Goal: Task Accomplishment & Management: Manage account settings

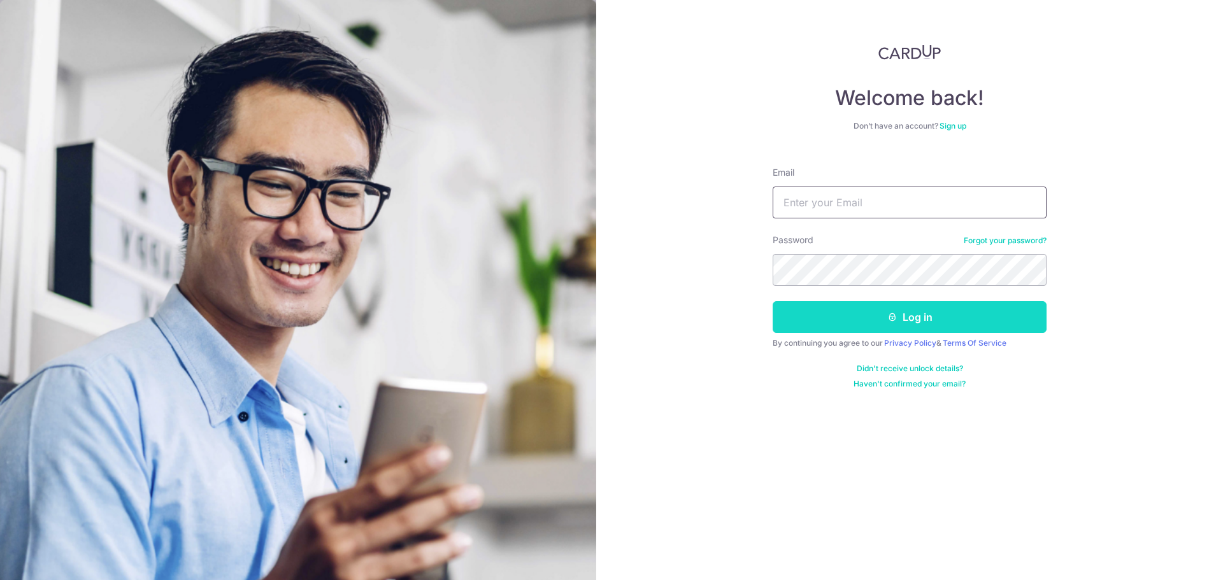
type input "[EMAIL_ADDRESS][DOMAIN_NAME]"
click at [869, 317] on button "Log in" at bounding box center [909, 317] width 274 height 32
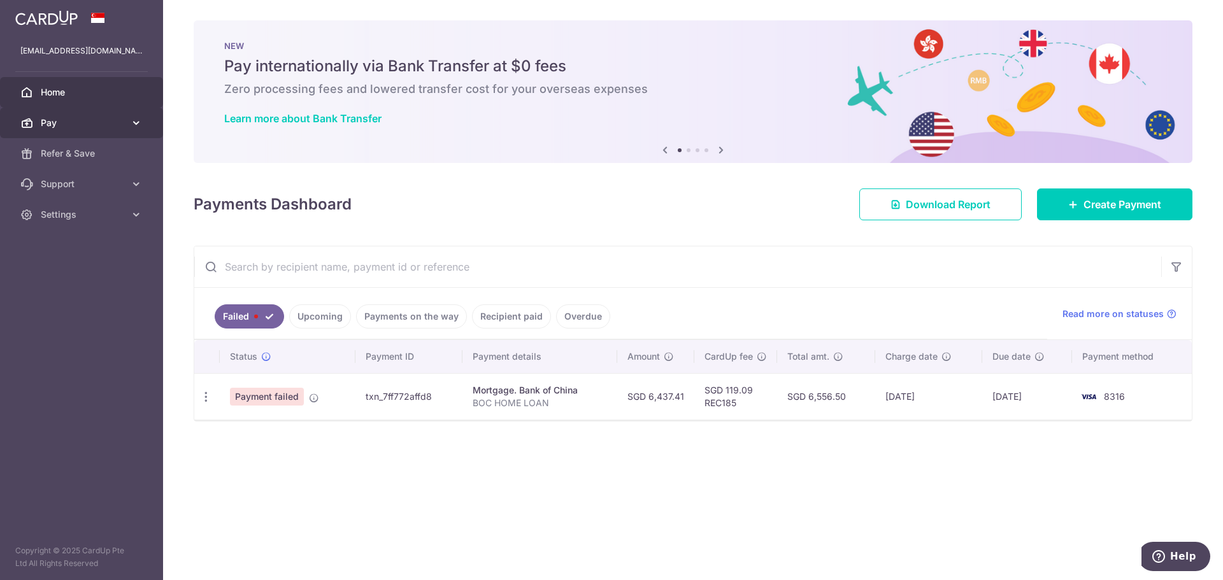
click at [62, 118] on span "Pay" at bounding box center [83, 123] width 84 height 13
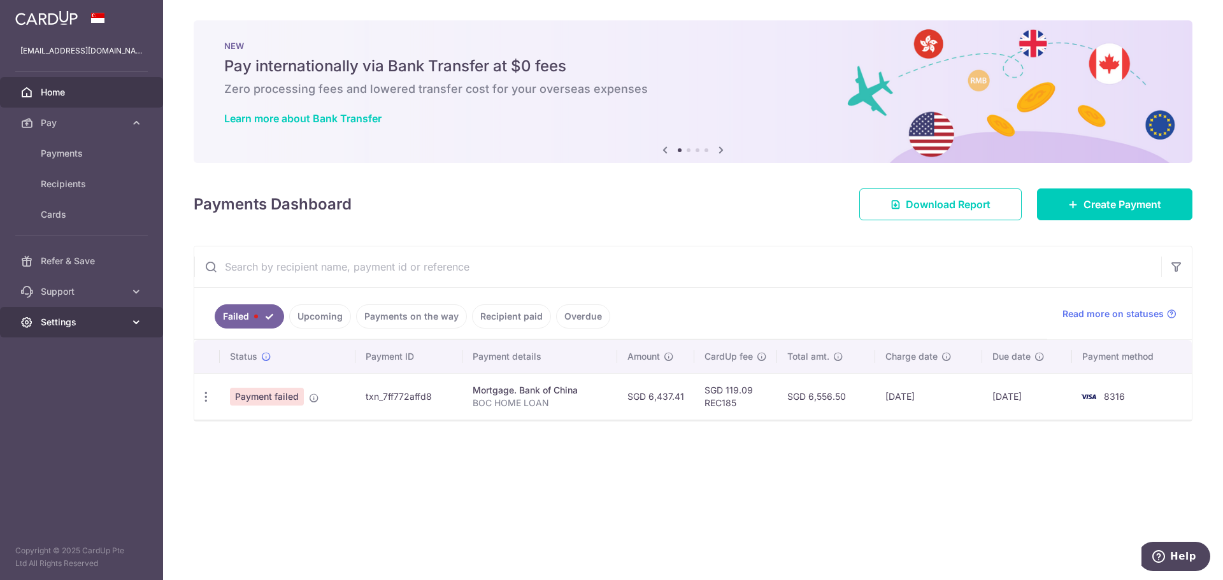
click at [78, 319] on span "Settings" at bounding box center [83, 322] width 84 height 13
click at [78, 357] on span "Account" at bounding box center [83, 352] width 84 height 13
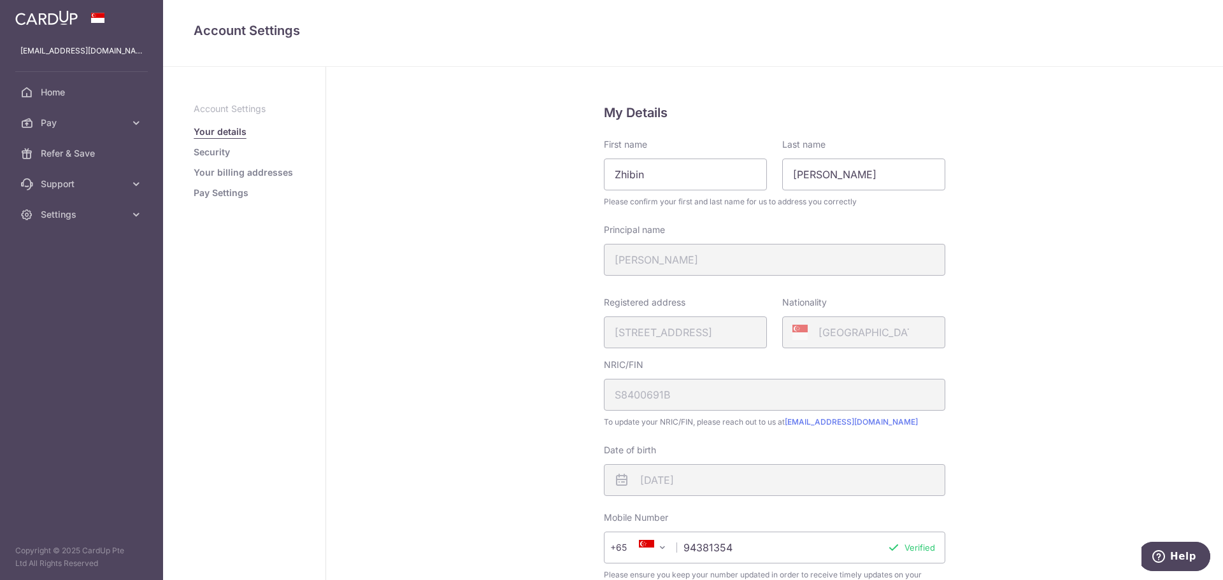
click at [217, 153] on link "Security" at bounding box center [212, 152] width 36 height 13
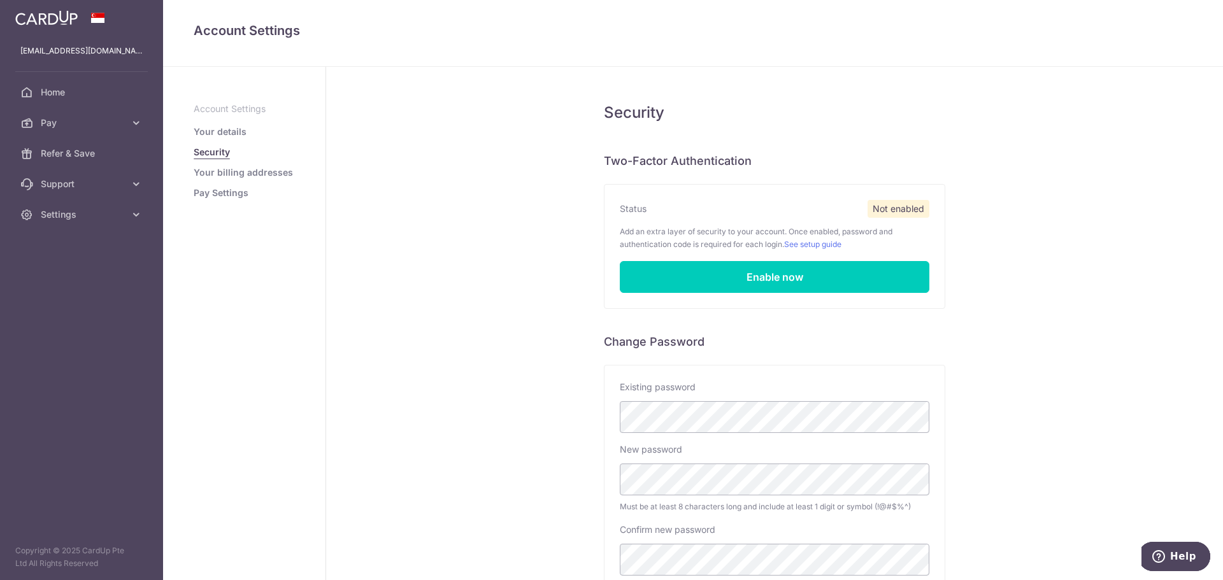
click at [215, 174] on link "Your billing addresses" at bounding box center [243, 172] width 99 height 13
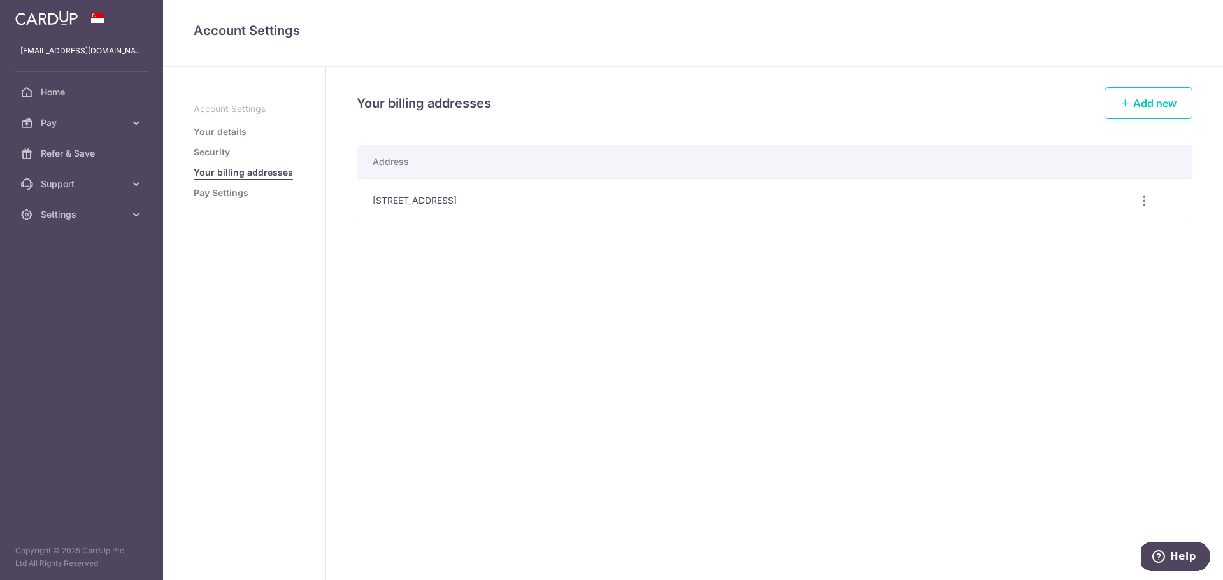
click at [222, 192] on link "Pay Settings" at bounding box center [221, 193] width 55 height 13
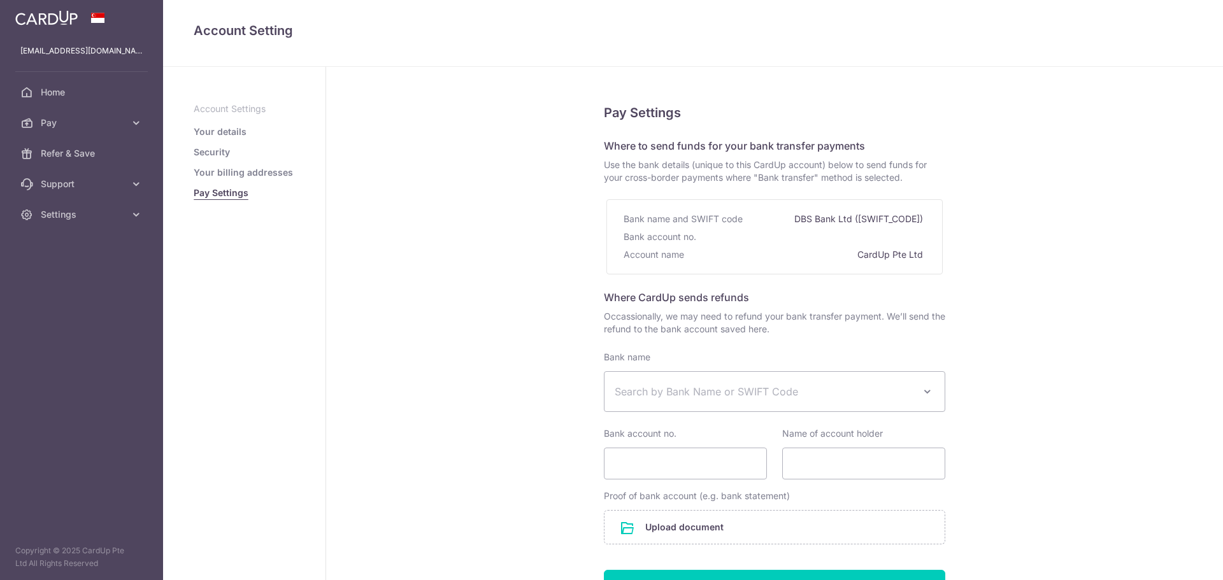
select select
click at [64, 129] on span "Pay" at bounding box center [83, 123] width 84 height 13
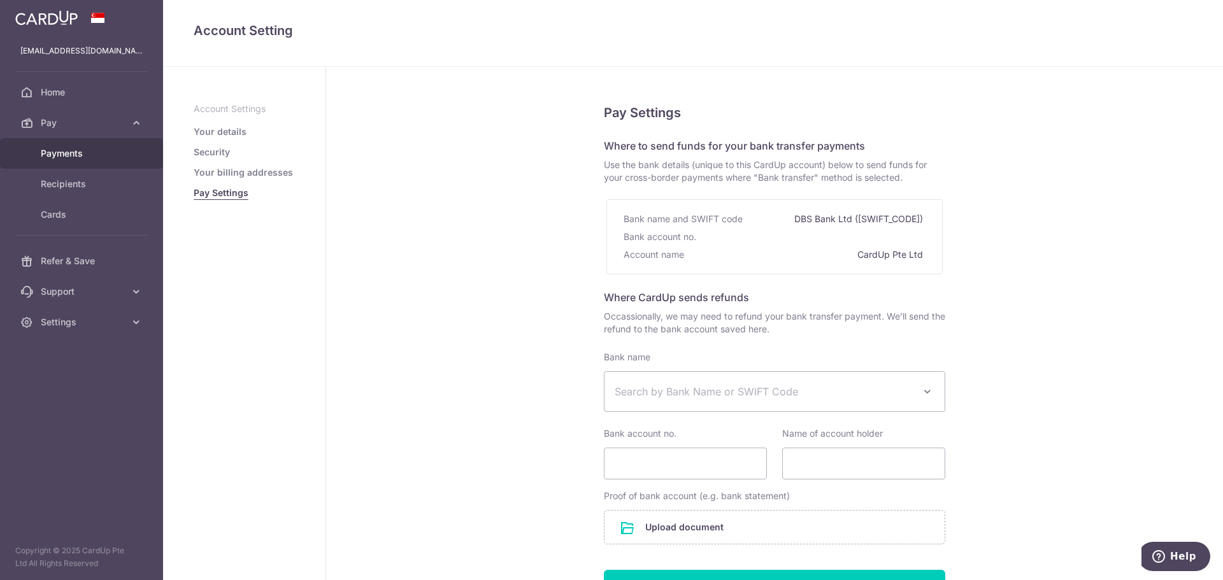
click at [73, 151] on span "Payments" at bounding box center [83, 153] width 84 height 13
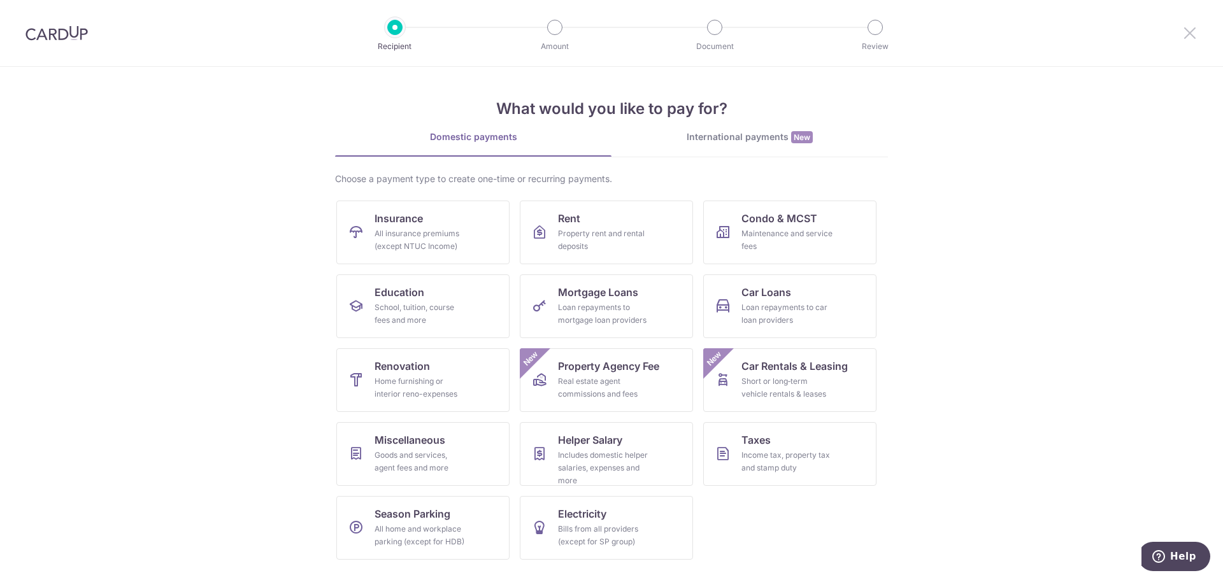
click at [1189, 35] on icon at bounding box center [1189, 33] width 15 height 16
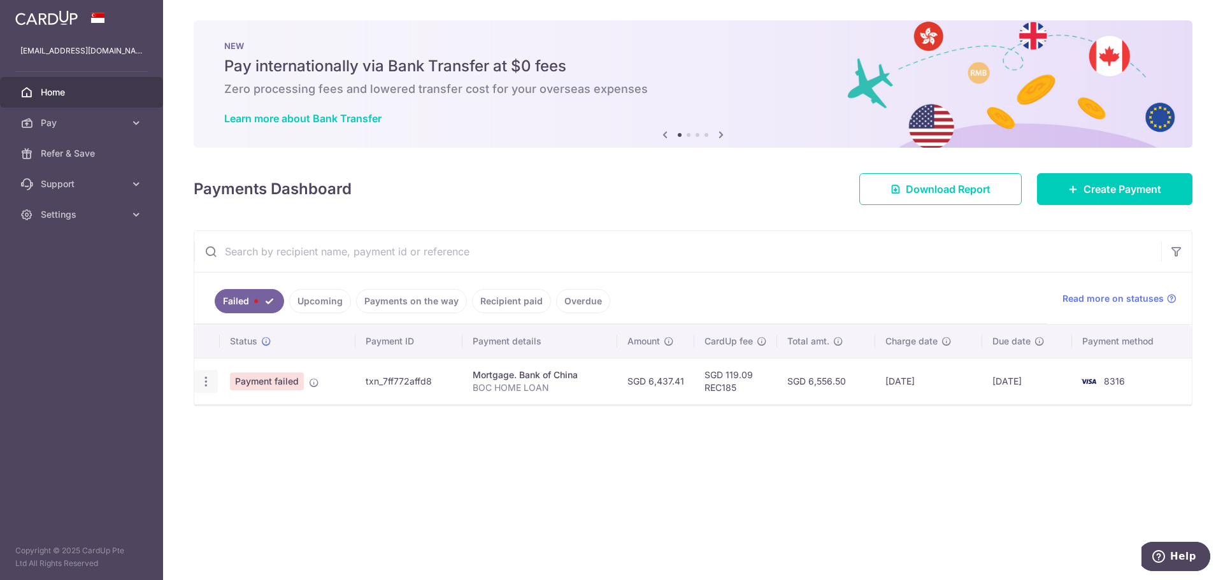
click at [208, 381] on icon "button" at bounding box center [205, 381] width 13 height 13
click at [267, 415] on span "Update payment" at bounding box center [274, 416] width 87 height 15
radio input "true"
type input "6,437.41"
type input "BOC HOME LOAN"
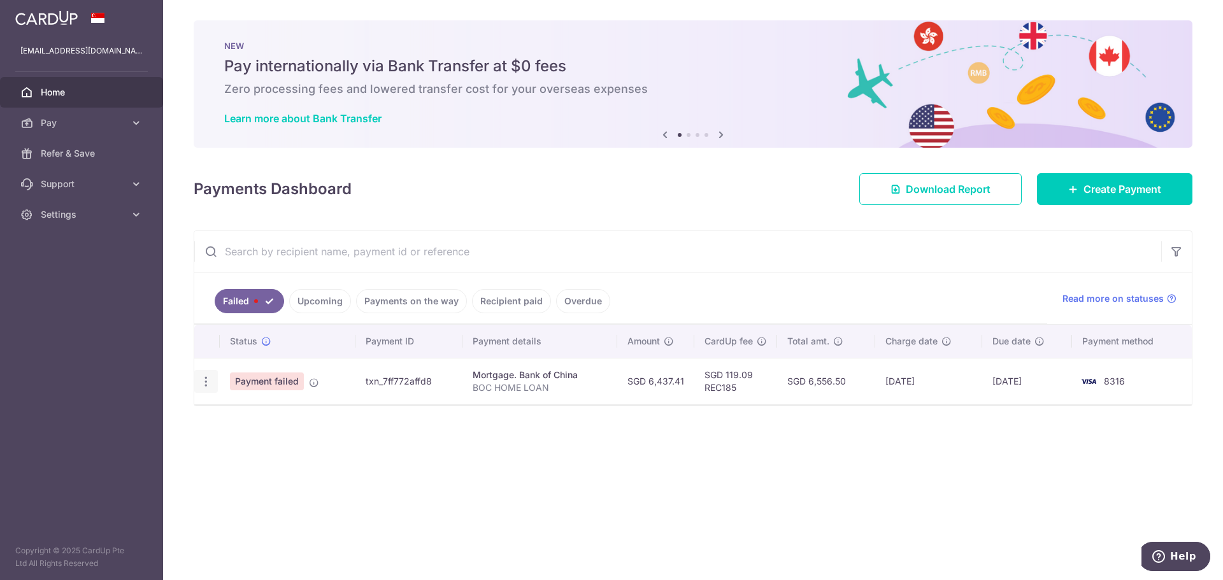
type input "REC185"
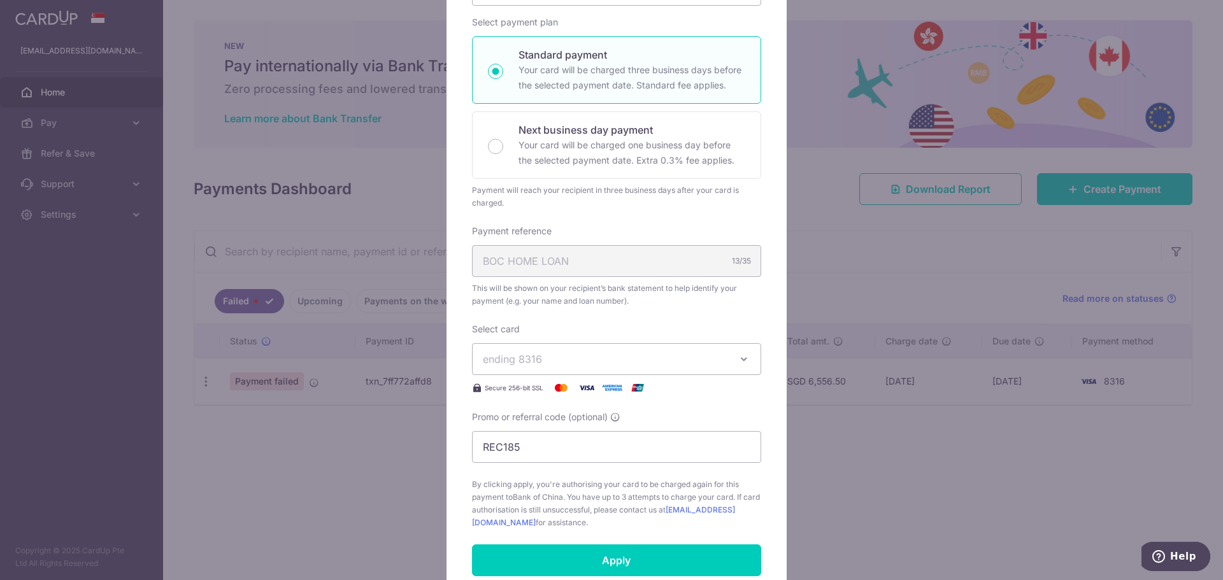
scroll to position [191, 0]
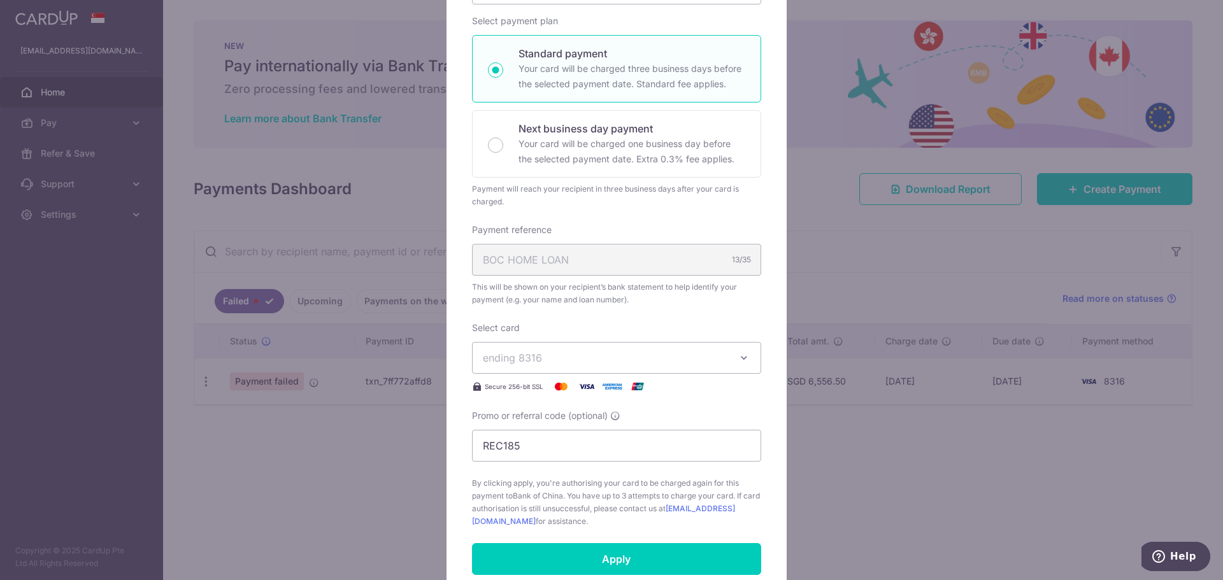
click at [641, 351] on span "ending 8316" at bounding box center [605, 357] width 245 height 15
click at [532, 416] on span "**** 8316" at bounding box center [536, 417] width 47 height 15
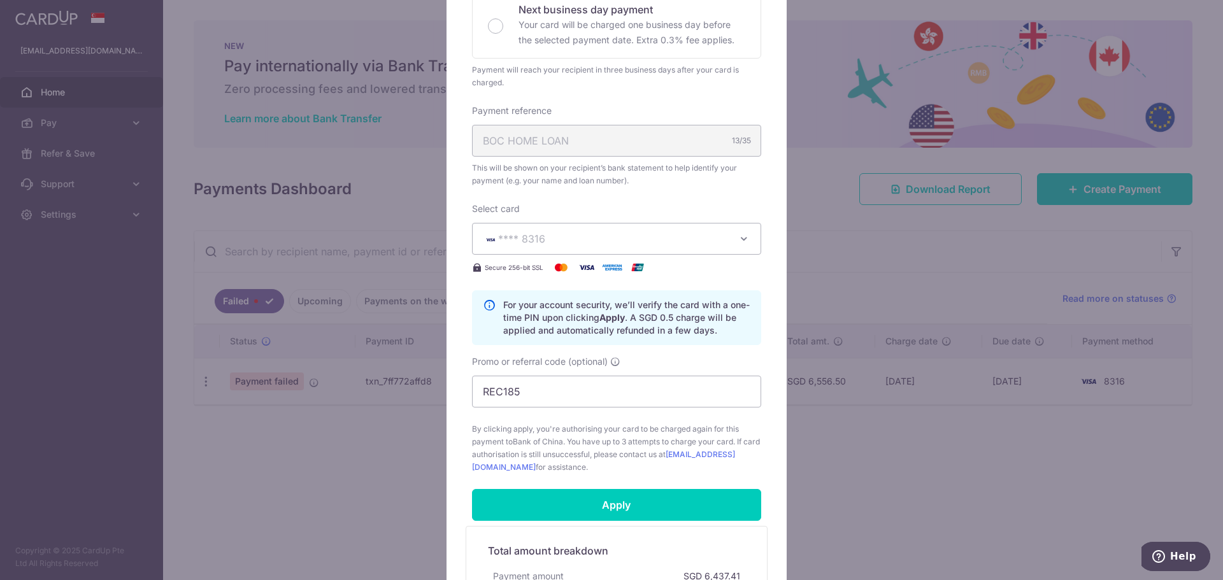
scroll to position [446, 0]
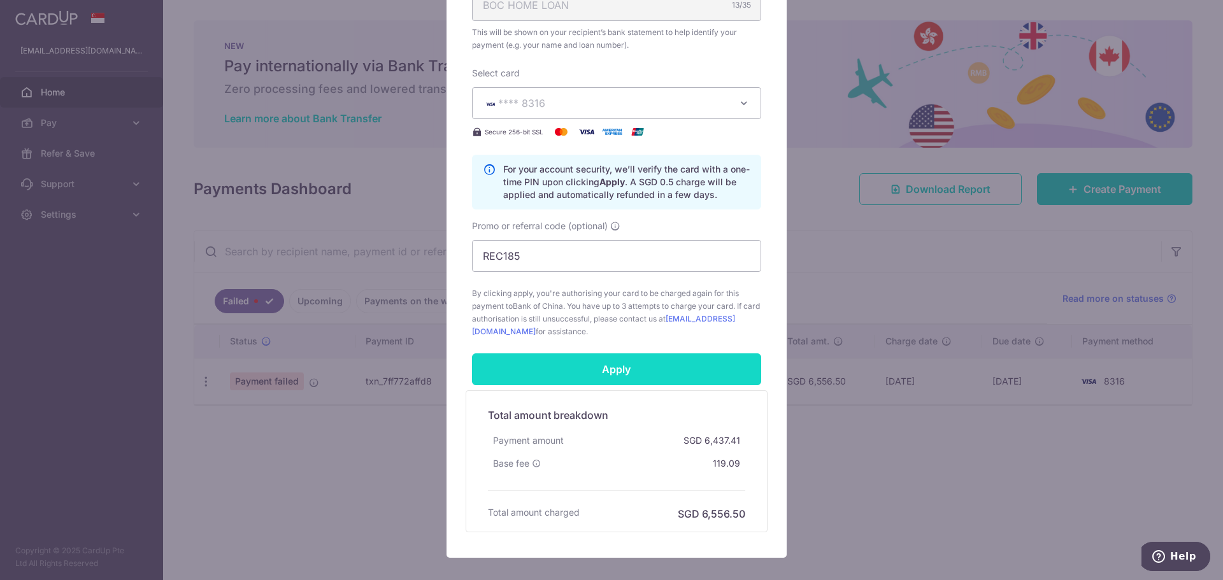
click at [572, 367] on input "Apply" at bounding box center [616, 369] width 289 height 32
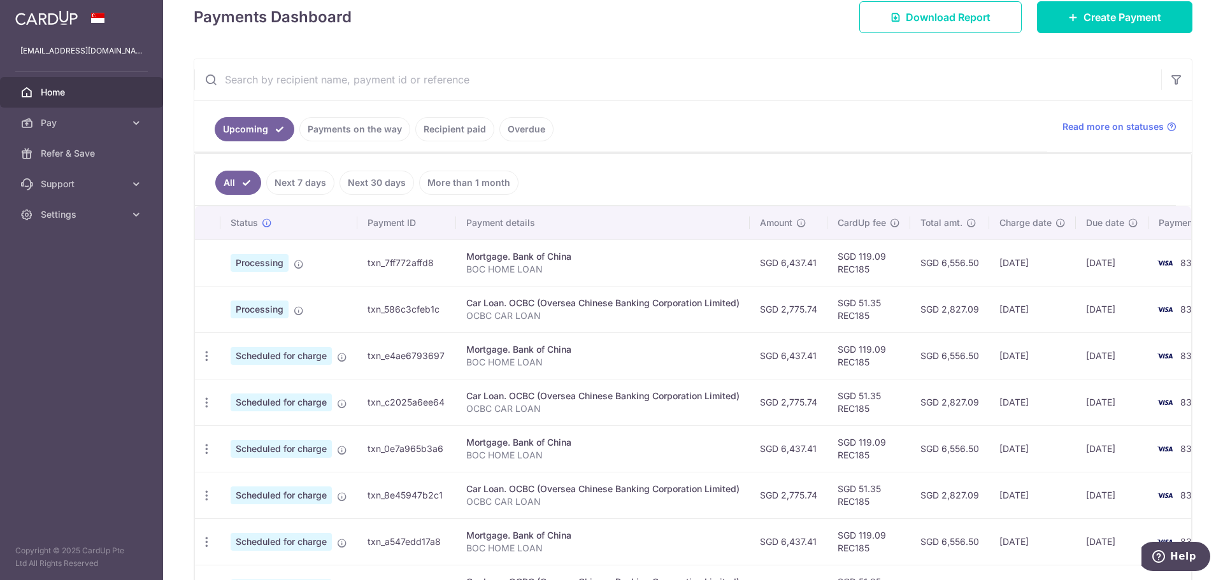
scroll to position [191, 0]
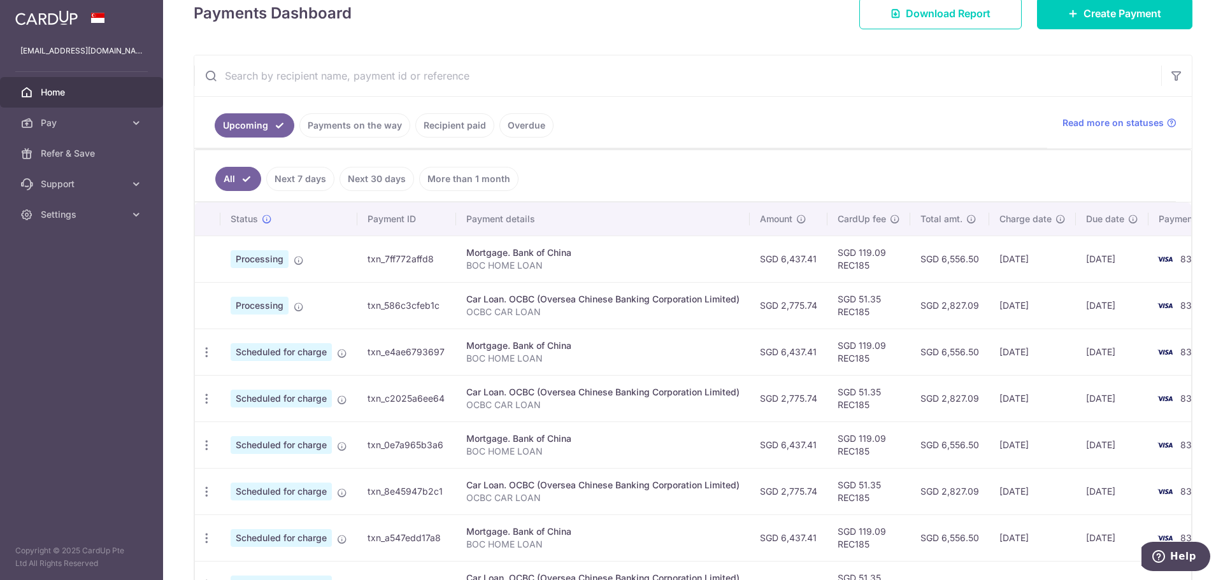
click at [264, 309] on span "Processing" at bounding box center [260, 306] width 58 height 18
click at [314, 302] on td "Processing" at bounding box center [288, 305] width 137 height 46
click at [300, 308] on icon at bounding box center [299, 307] width 10 height 10
click at [97, 217] on span "Settings" at bounding box center [83, 214] width 84 height 13
click at [66, 248] on span "Account" at bounding box center [83, 245] width 84 height 13
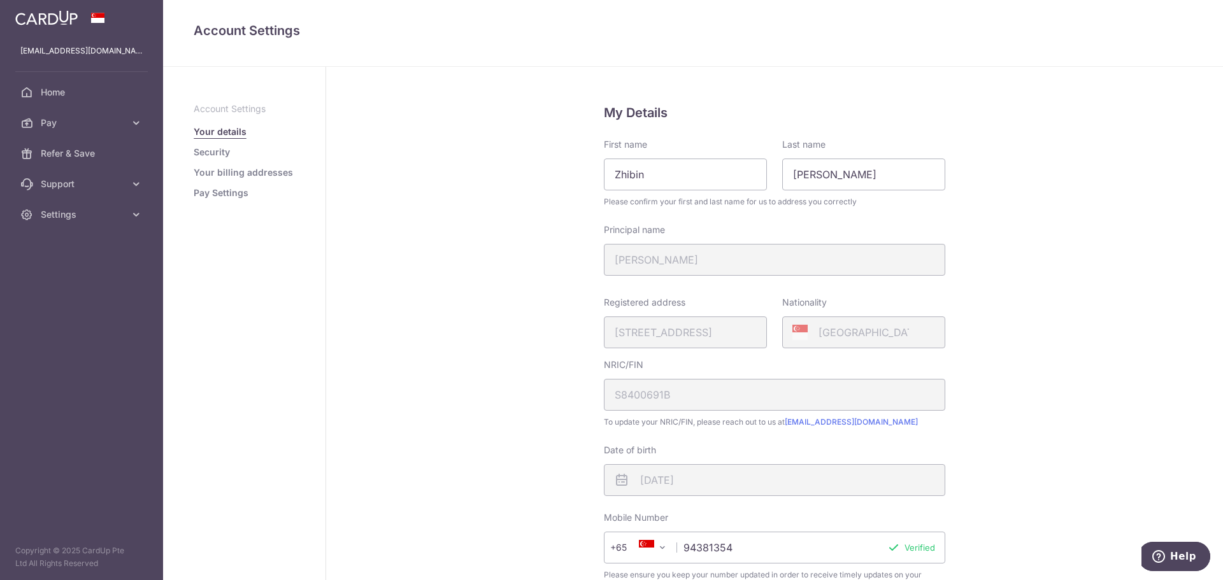
click at [235, 173] on link "Your billing addresses" at bounding box center [243, 172] width 99 height 13
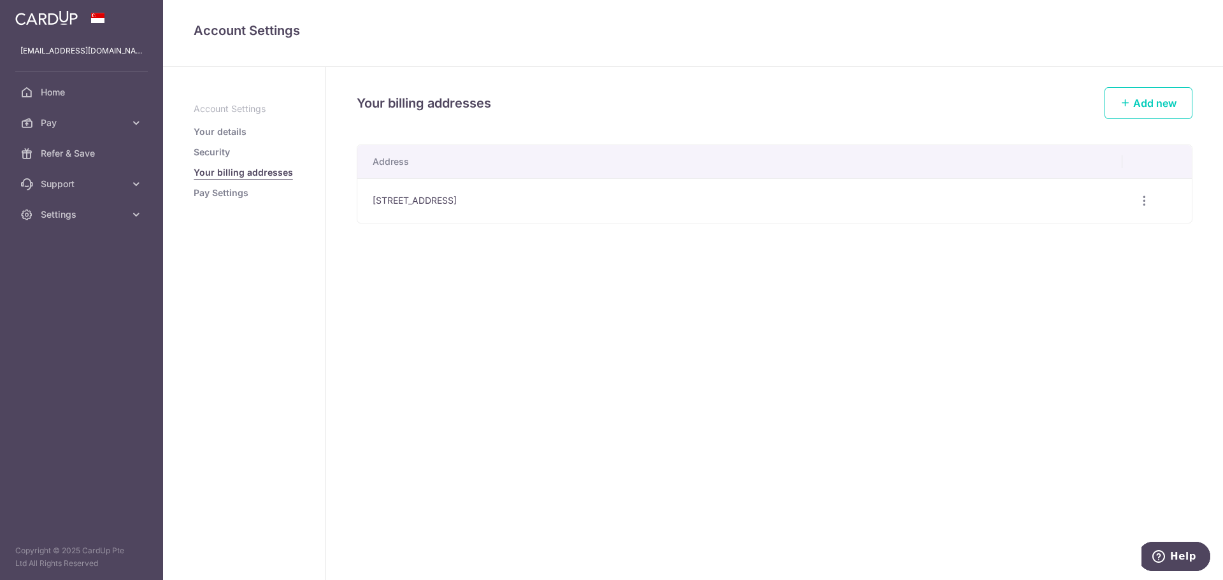
click at [226, 196] on link "Pay Settings" at bounding box center [221, 193] width 55 height 13
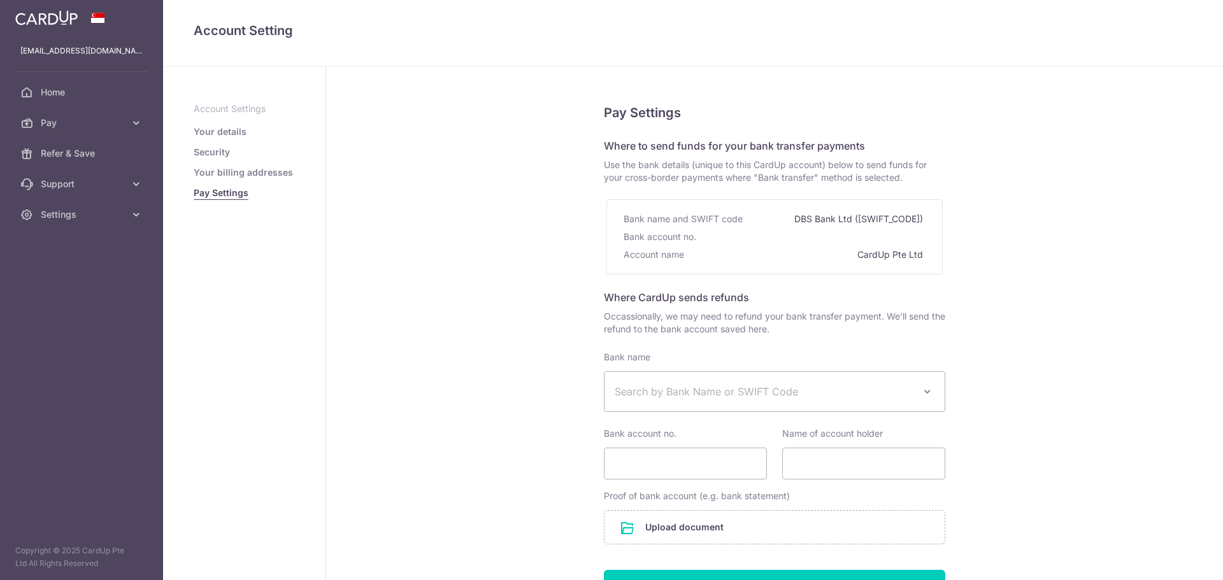
select select
click at [215, 159] on ul "Account Settings Your details Security Your billing addresses Pay Settings" at bounding box center [244, 151] width 101 height 97
click at [218, 152] on link "Security" at bounding box center [212, 152] width 36 height 13
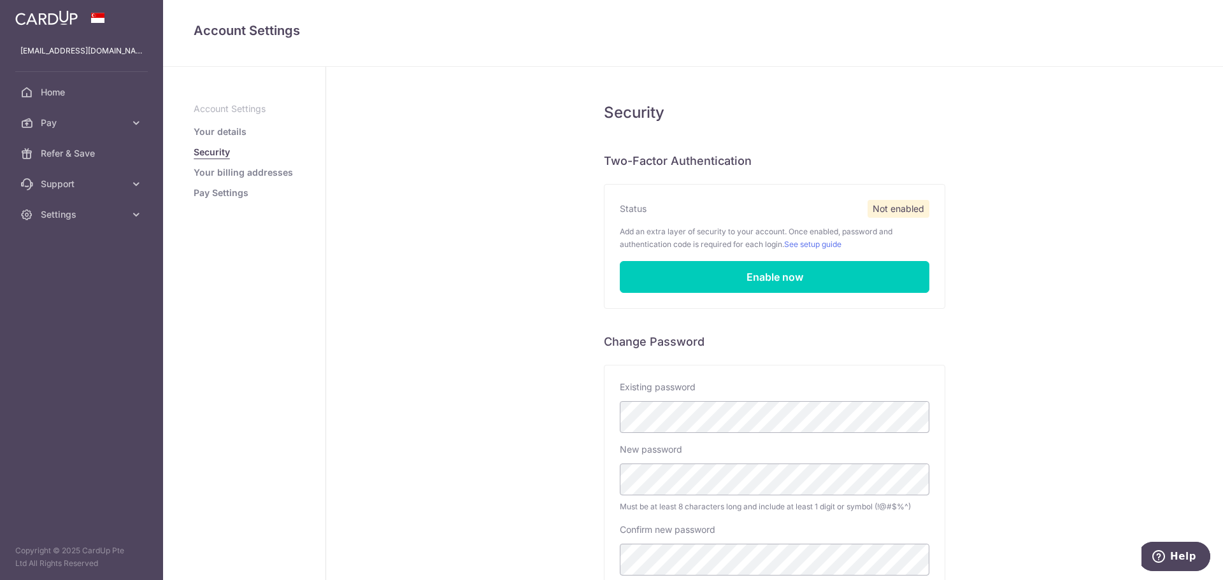
click at [233, 127] on link "Your details" at bounding box center [220, 131] width 53 height 13
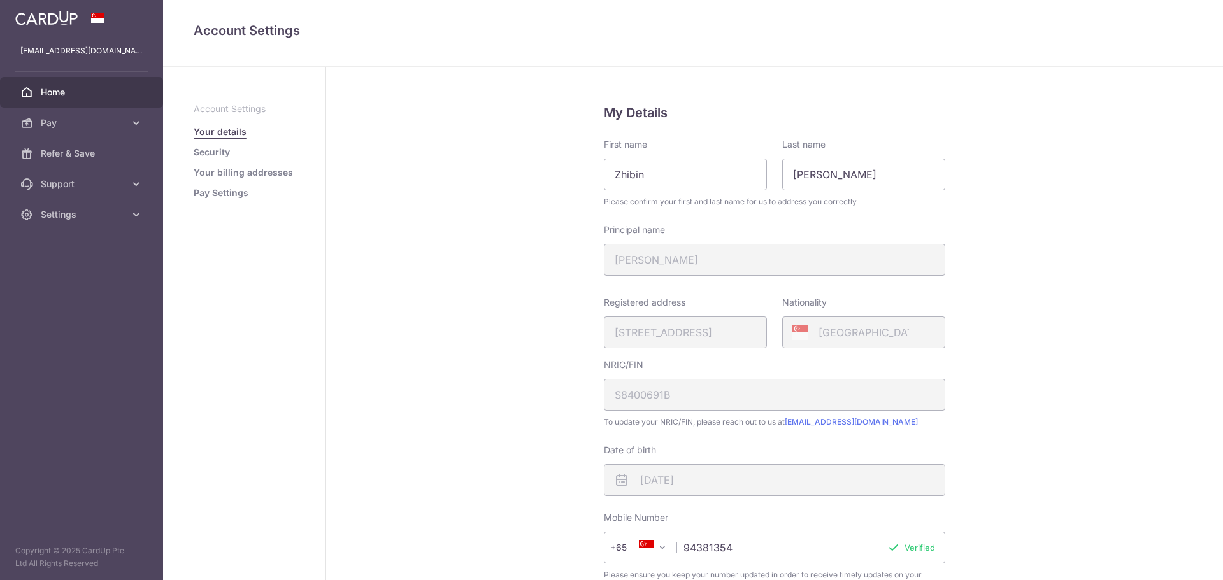
click at [65, 90] on span "Home" at bounding box center [83, 92] width 84 height 13
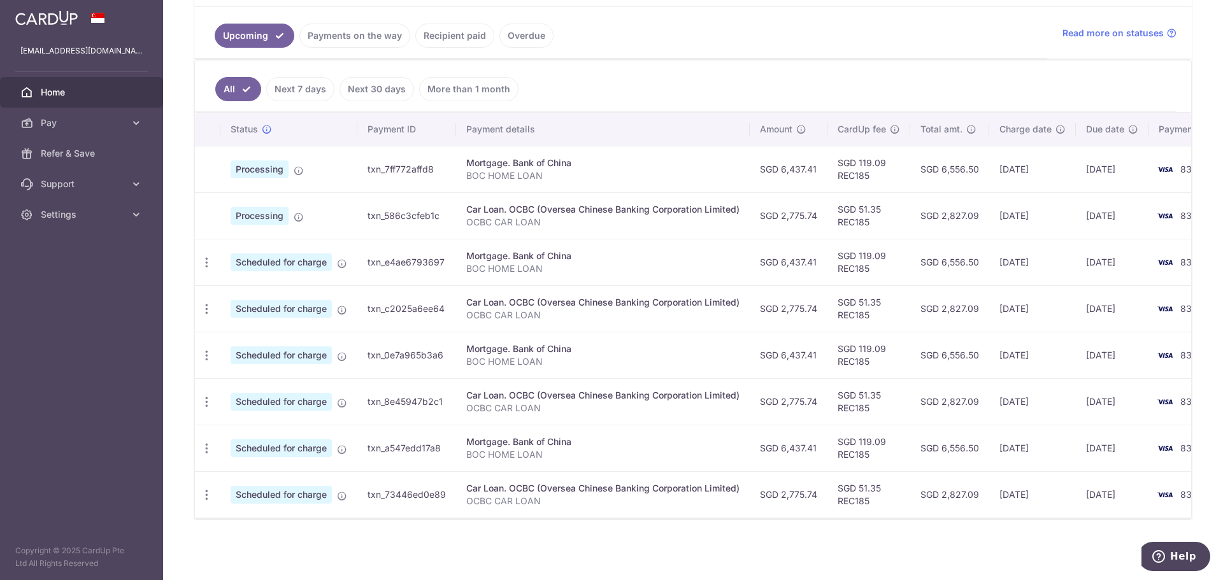
scroll to position [287, 0]
click at [207, 256] on icon "button" at bounding box center [206, 262] width 13 height 13
click at [281, 290] on span "Update payment" at bounding box center [274, 297] width 87 height 15
radio input "true"
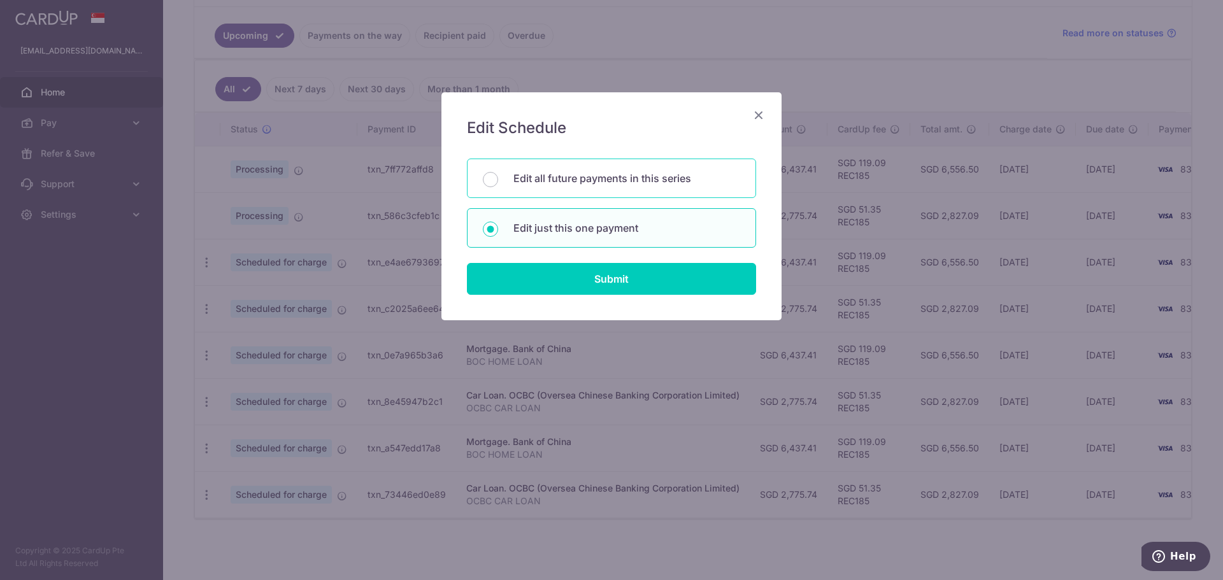
click at [583, 169] on div "Edit all future payments in this series" at bounding box center [611, 178] width 289 height 39
radio input "true"
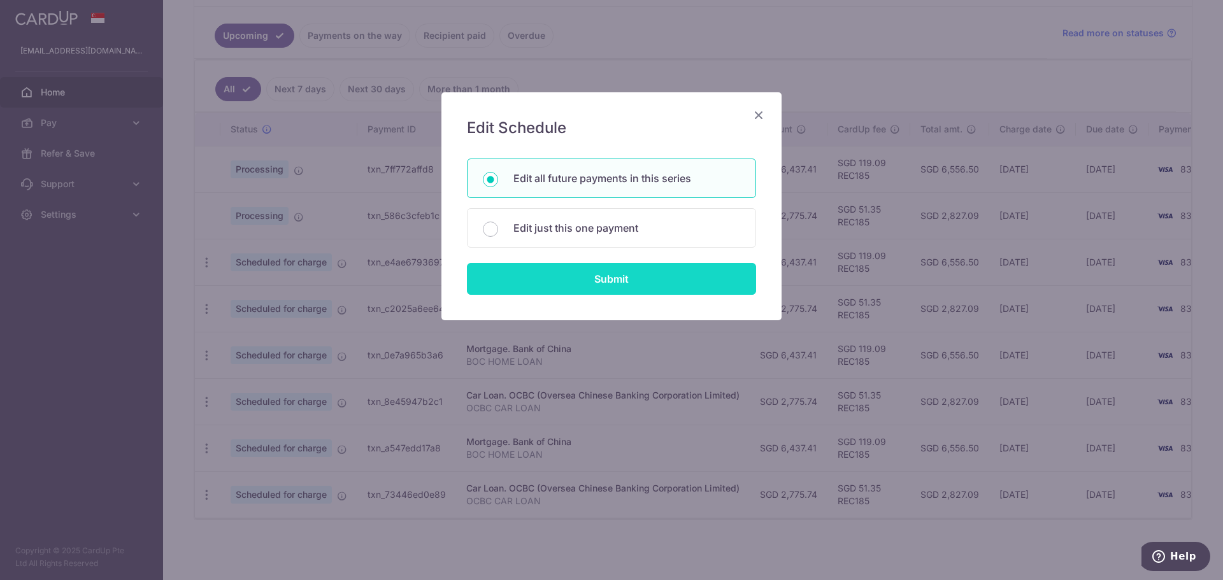
click at [584, 280] on input "Submit" at bounding box center [611, 279] width 289 height 32
radio input "true"
type input "6,437.41"
type input "BOC HOME LOAN"
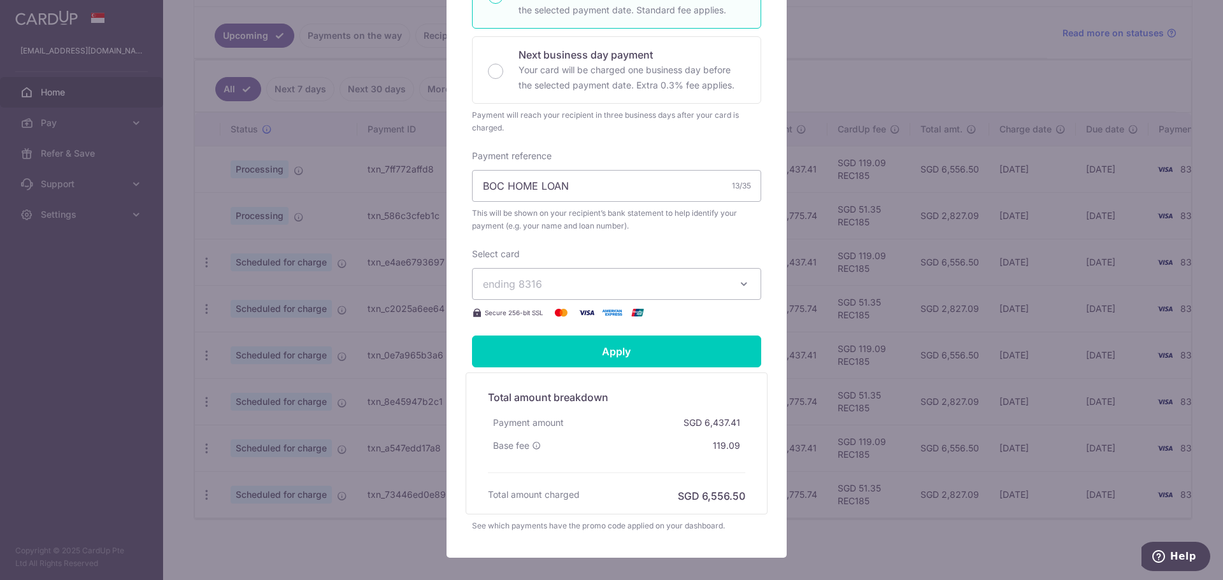
scroll to position [318, 0]
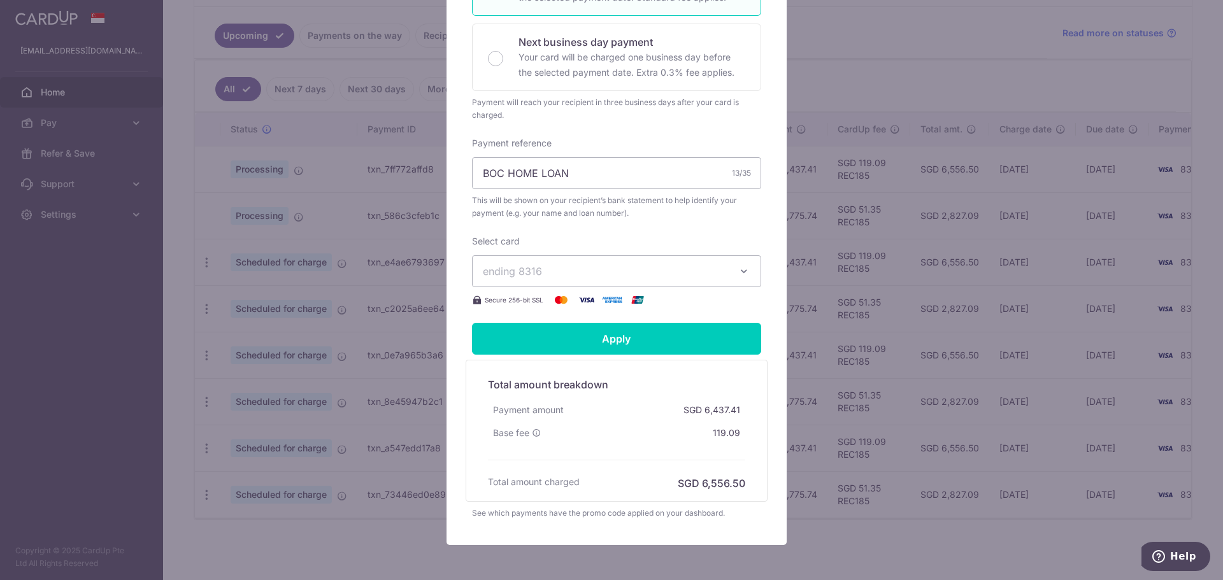
click at [720, 275] on span "ending 8316" at bounding box center [605, 271] width 245 height 15
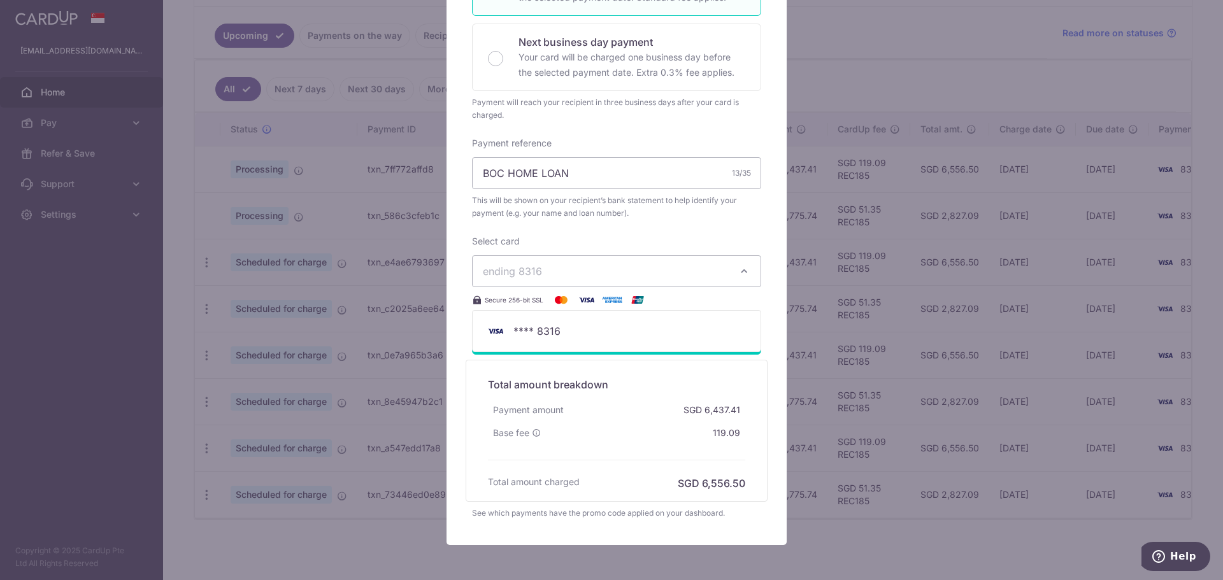
click at [717, 270] on span "ending 8316" at bounding box center [605, 271] width 245 height 15
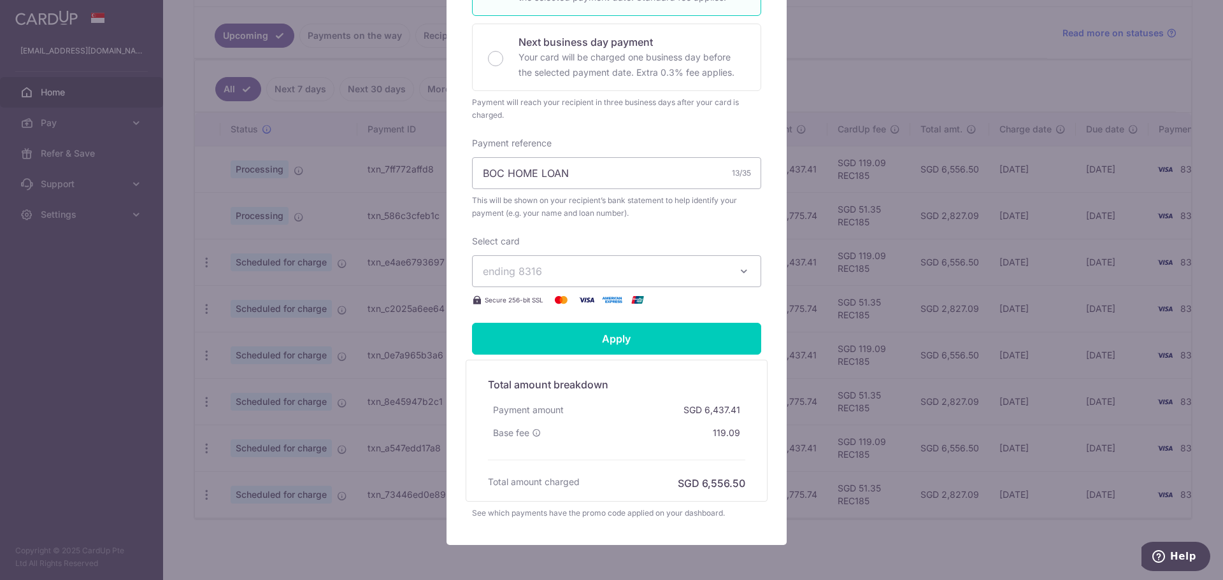
click at [574, 261] on button "ending 8316" at bounding box center [616, 271] width 289 height 32
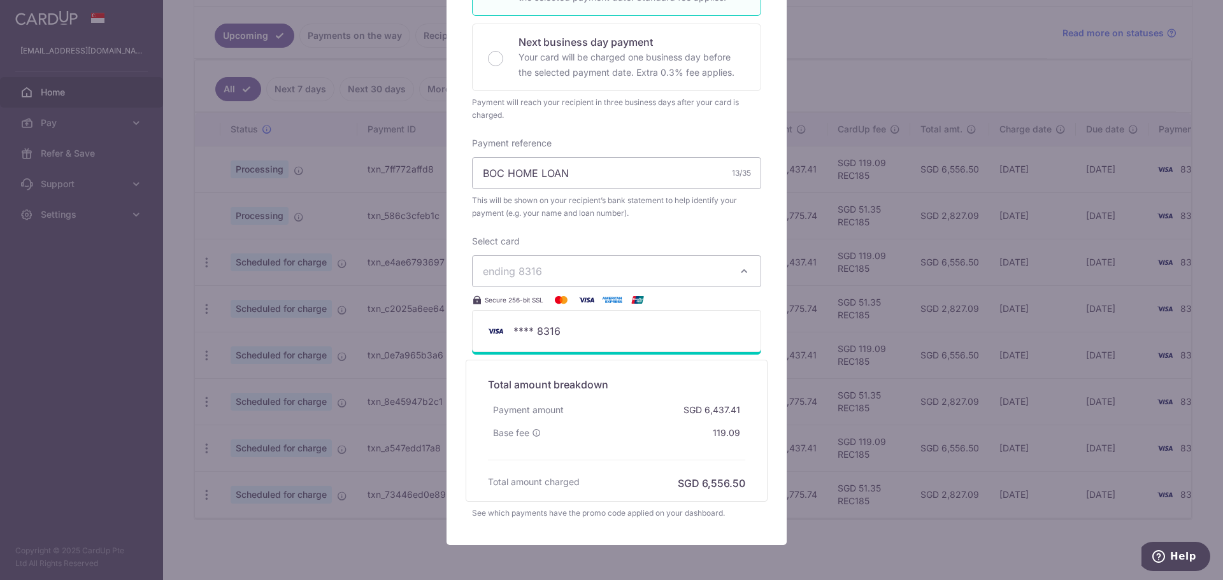
click at [553, 294] on img at bounding box center [560, 299] width 25 height 15
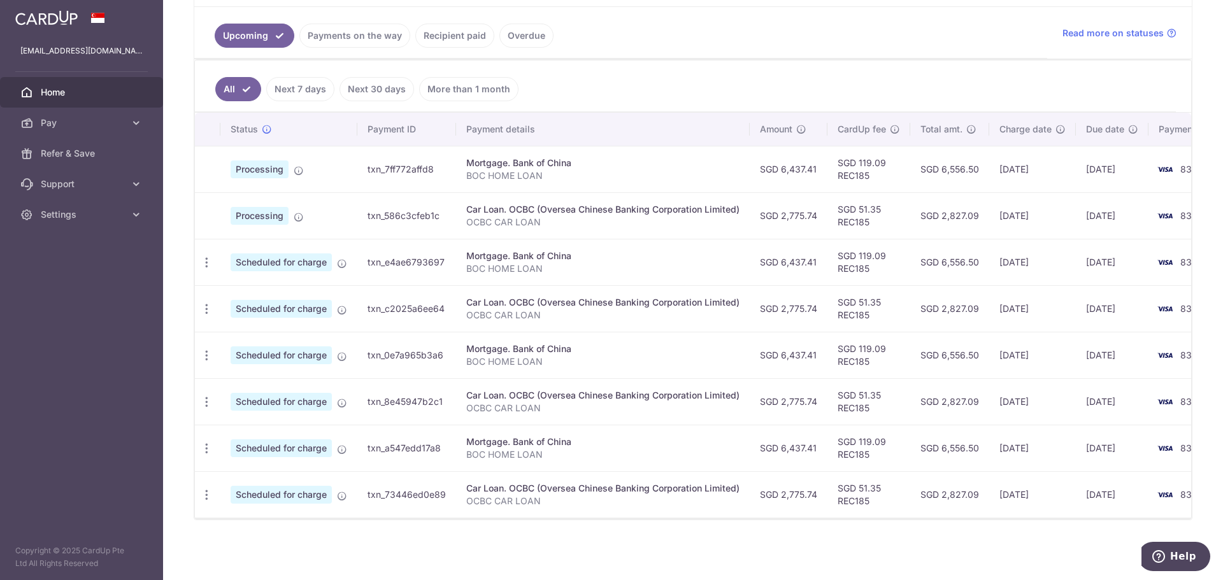
click at [45, 81] on link "Home" at bounding box center [81, 92] width 163 height 31
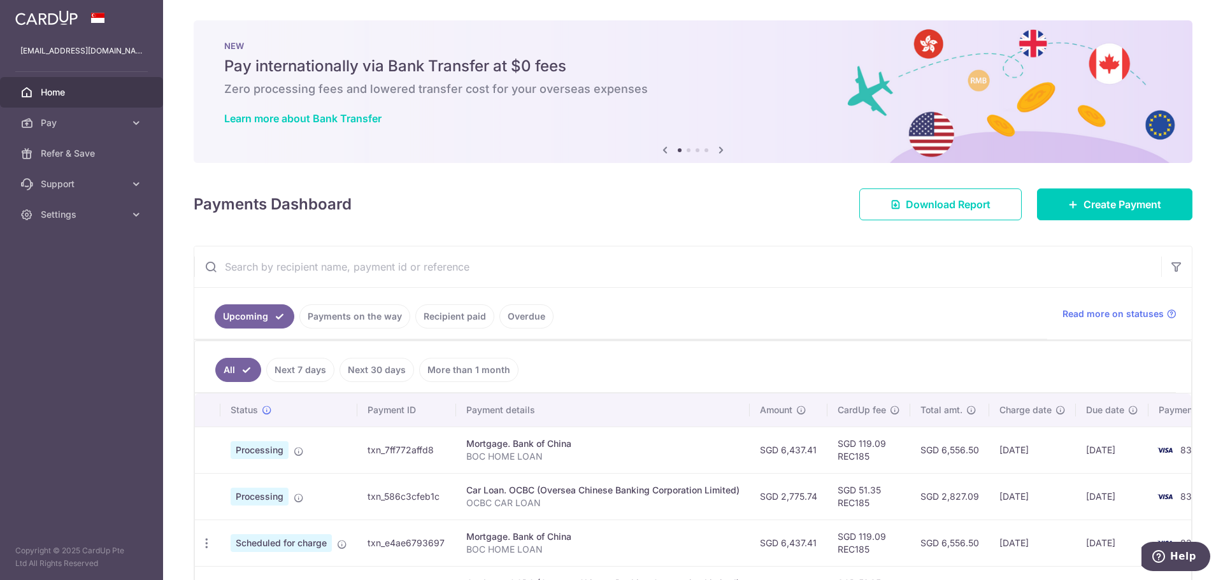
click at [53, 89] on span "Home" at bounding box center [83, 92] width 84 height 13
click at [716, 146] on icon at bounding box center [720, 150] width 15 height 16
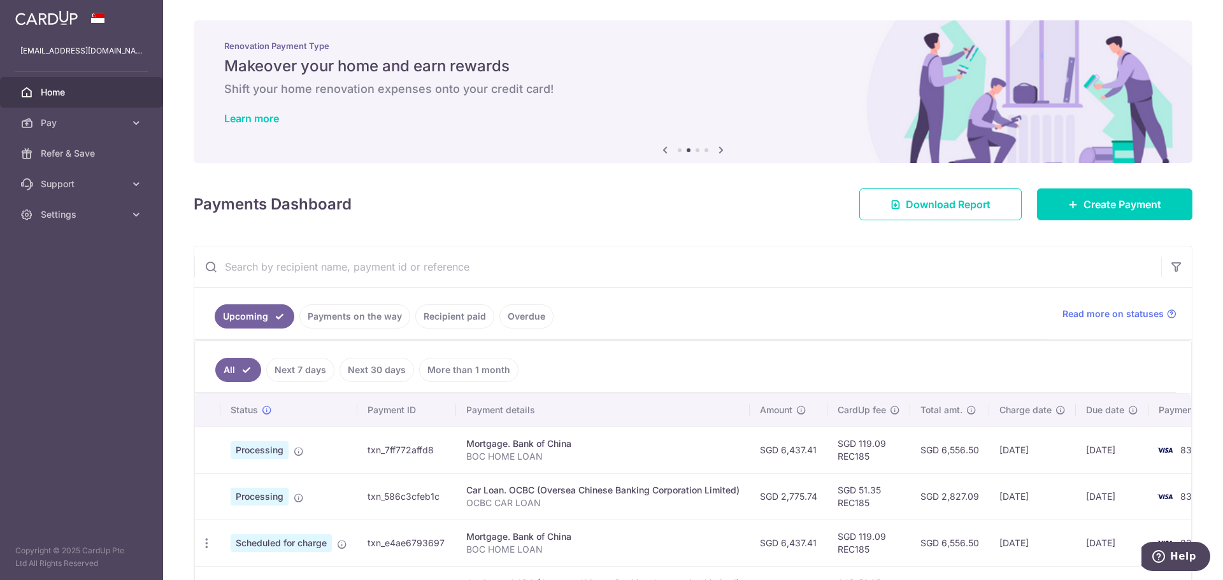
click at [716, 146] on icon at bounding box center [720, 150] width 15 height 16
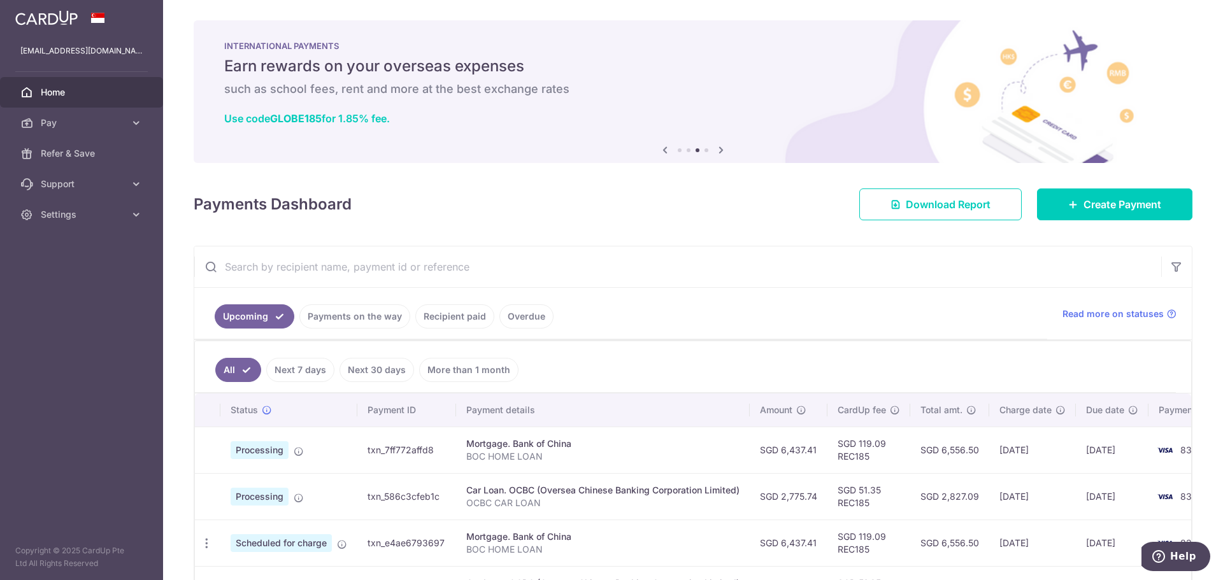
click at [716, 146] on icon at bounding box center [720, 150] width 15 height 16
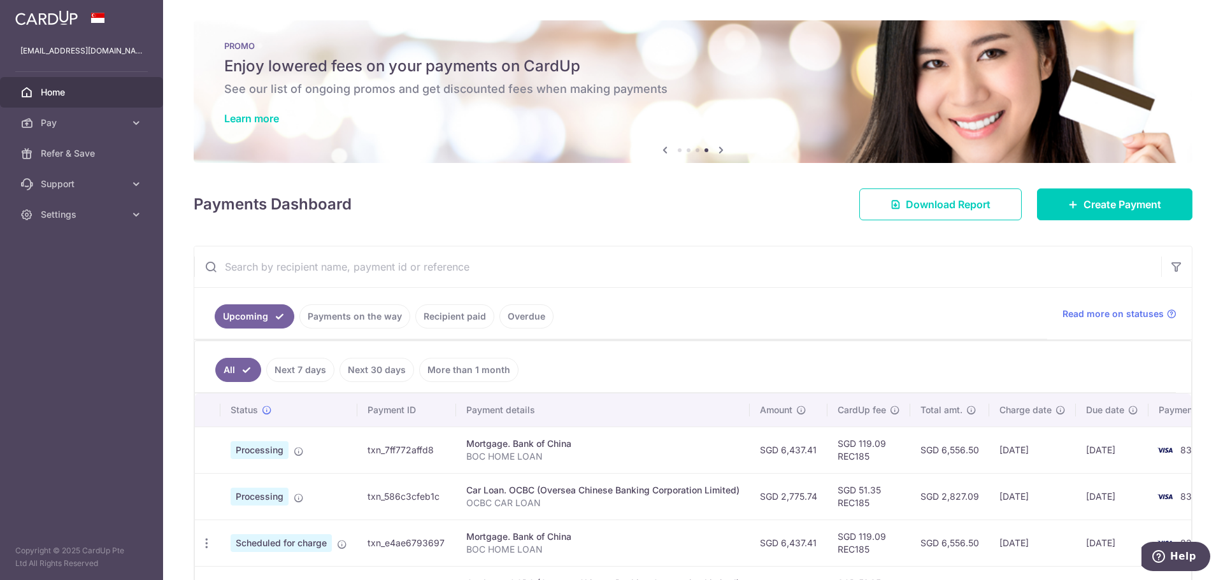
click at [720, 148] on icon at bounding box center [720, 150] width 15 height 16
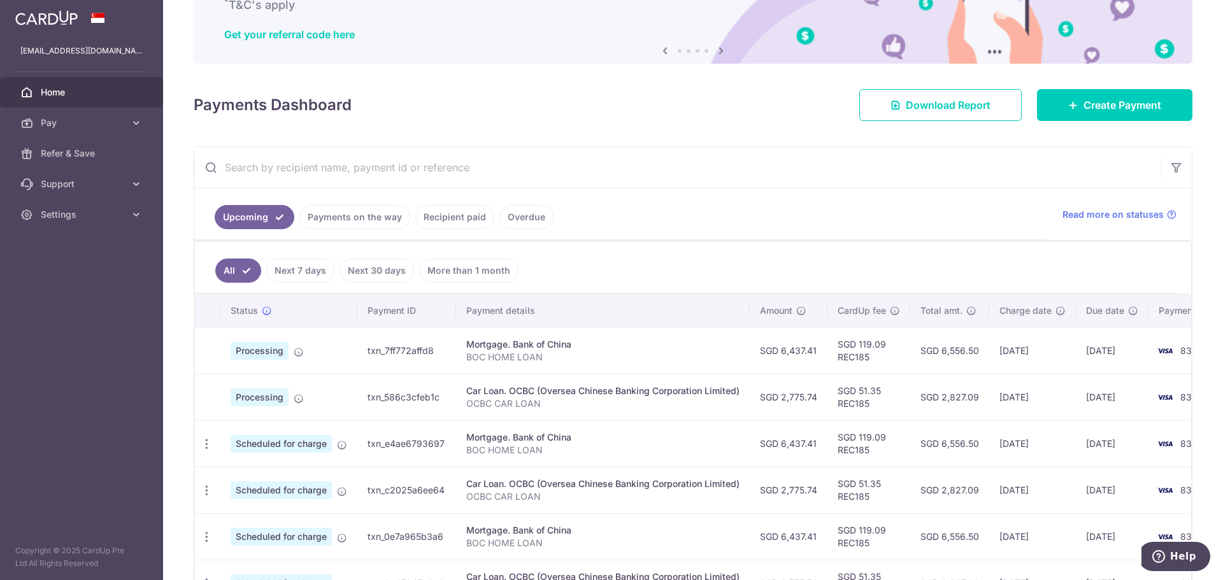
scroll to position [32, 0]
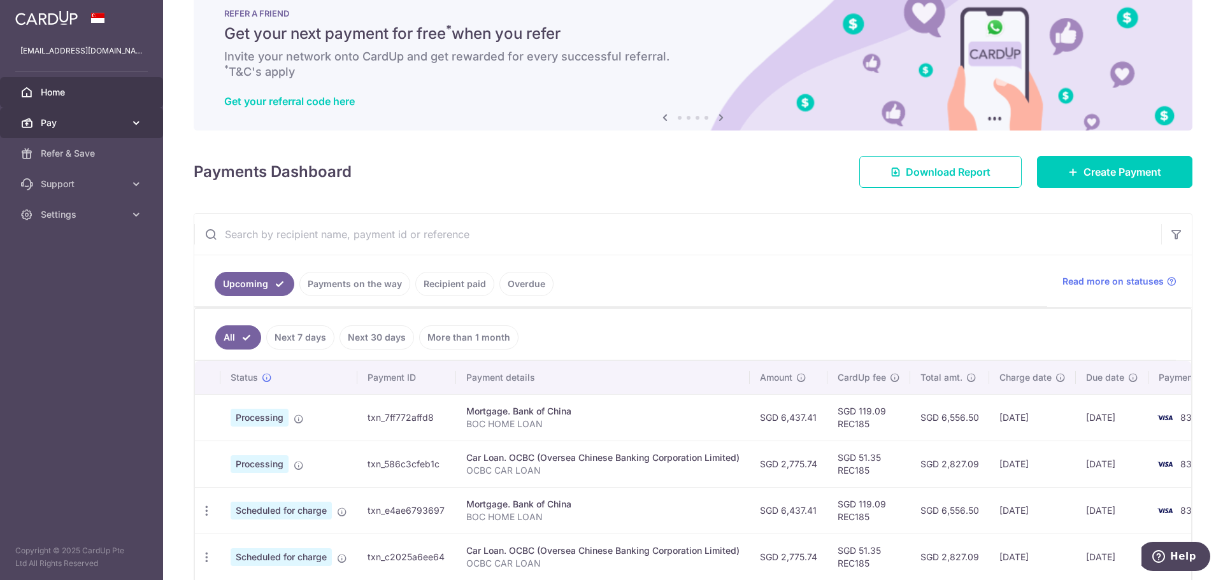
click at [134, 117] on icon at bounding box center [136, 123] width 13 height 13
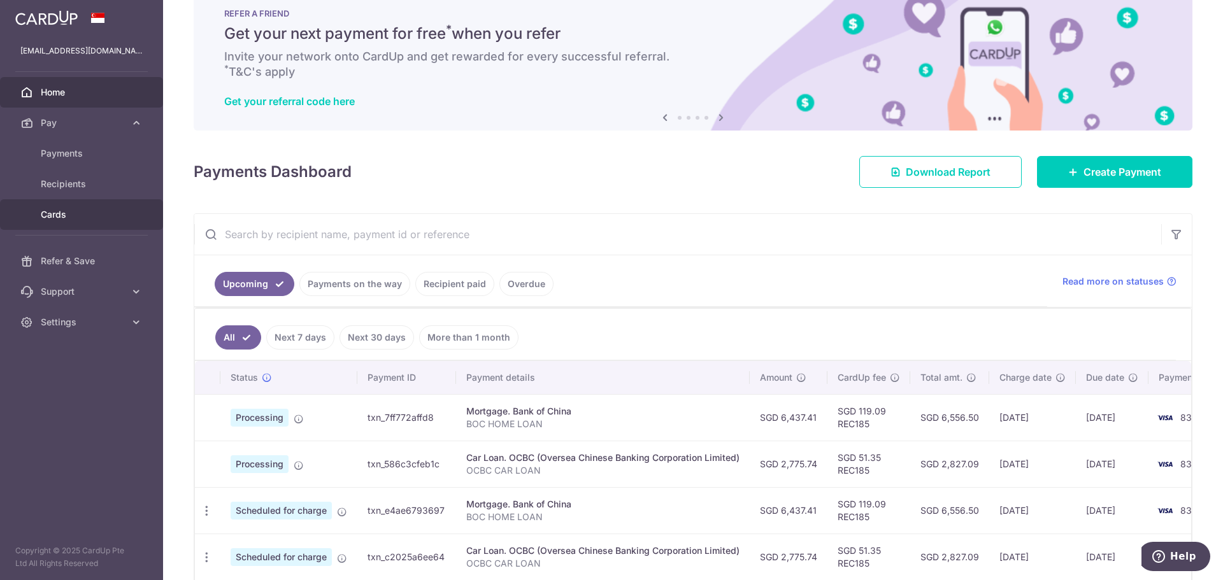
click at [57, 213] on span "Cards" at bounding box center [83, 214] width 84 height 13
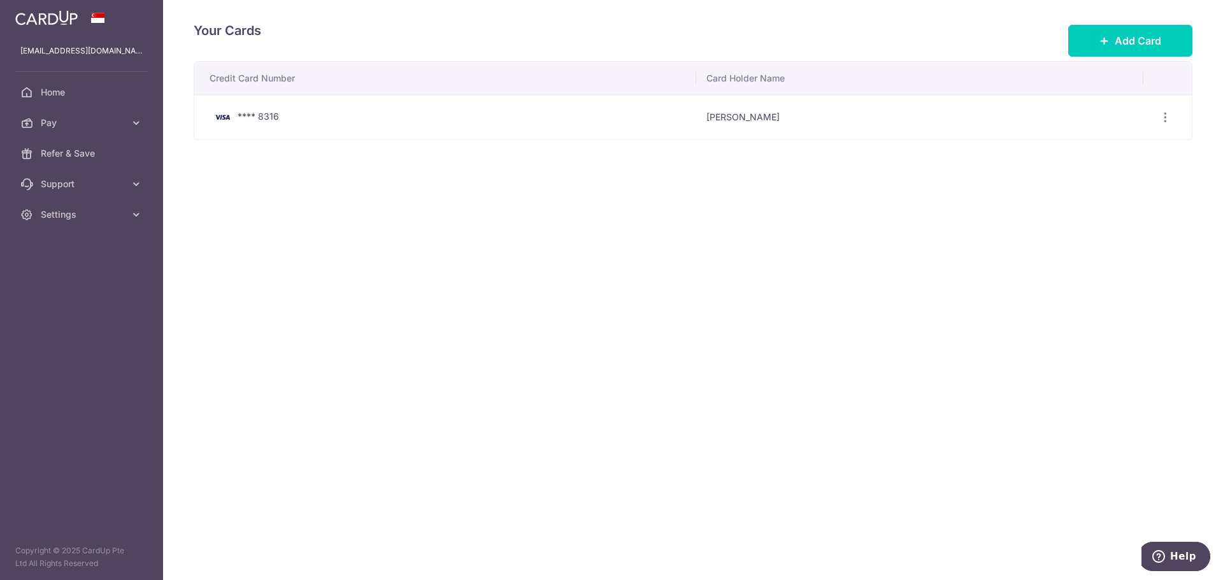
click at [895, 107] on td "Zhibin Zhang" at bounding box center [919, 117] width 447 height 45
click at [1157, 116] on div "View/Edit Delete" at bounding box center [1165, 118] width 24 height 24
click at [1165, 114] on icon "button" at bounding box center [1164, 117] width 13 height 13
click at [1112, 154] on span "View/Edit" at bounding box center [1122, 152] width 87 height 15
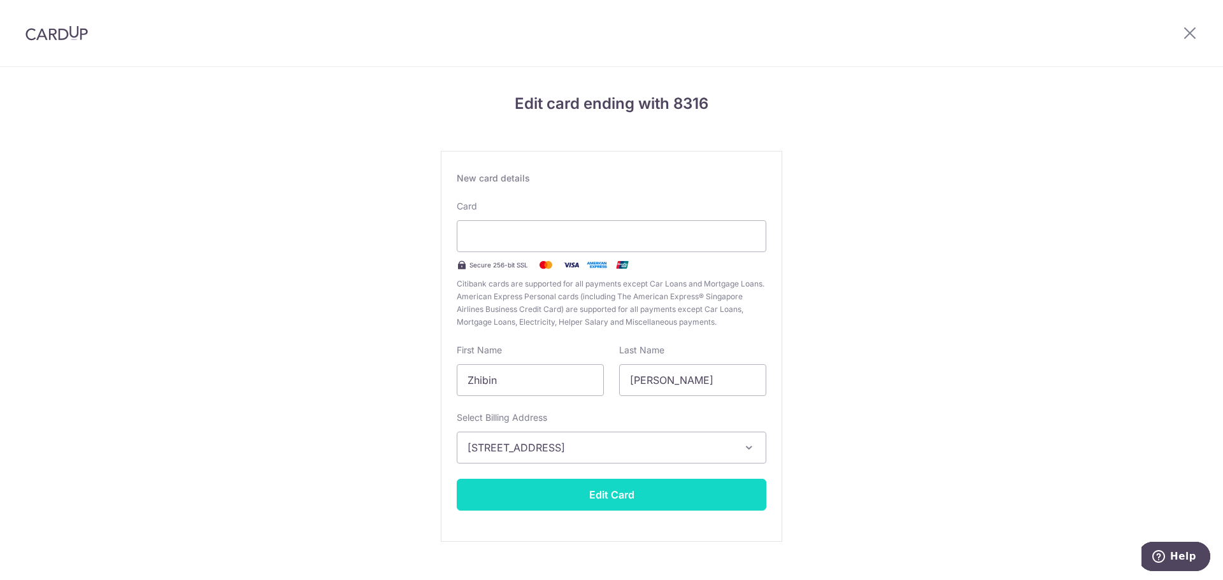
click at [609, 499] on button "Edit Card" at bounding box center [611, 495] width 309 height 32
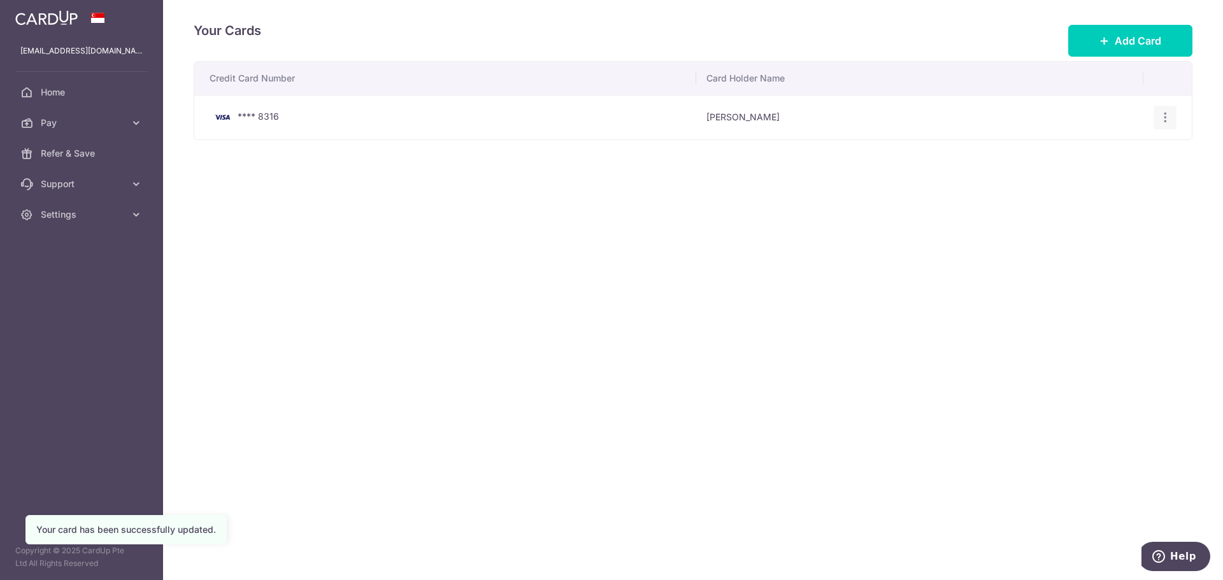
click at [1163, 118] on icon "button" at bounding box center [1164, 117] width 13 height 13
drag, startPoint x: 360, startPoint y: 285, endPoint x: 358, endPoint y: 278, distance: 6.9
click at [360, 284] on div "Your Cards Add Card Credit Card Number Card Holder Name **** 8316 [PERSON_NAME]…" at bounding box center [693, 290] width 1060 height 580
click at [72, 149] on span "Refer & Save" at bounding box center [83, 153] width 84 height 13
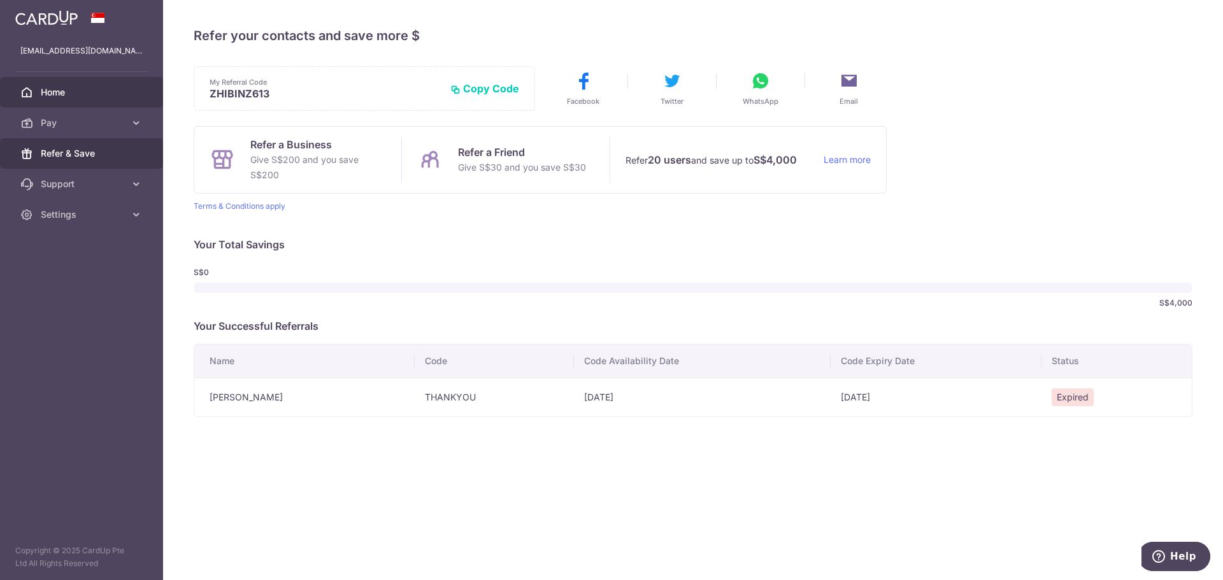
click at [56, 87] on span "Home" at bounding box center [83, 92] width 84 height 13
